Goal: Transaction & Acquisition: Purchase product/service

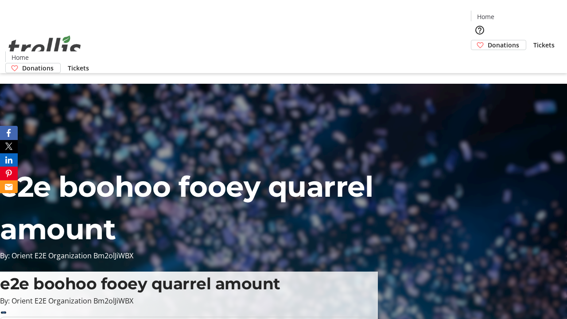
click at [534, 40] on span "Tickets" at bounding box center [544, 44] width 21 height 9
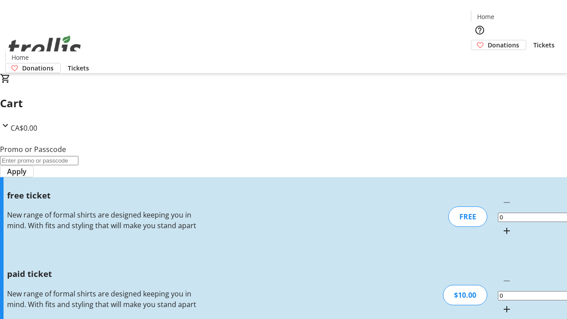
click at [502, 226] on mat-icon "Increment by one" at bounding box center [507, 231] width 11 height 11
type input "1"
